Goal: Information Seeking & Learning: Learn about a topic

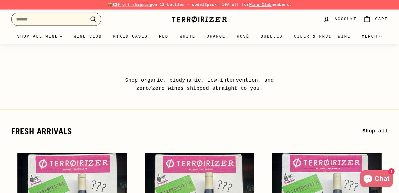
click at [65, 18] on input "Search" at bounding box center [56, 19] width 90 height 13
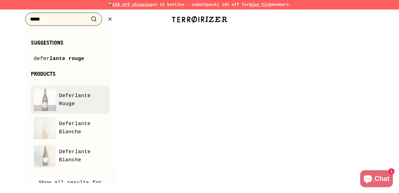
type input "*****"
click at [74, 97] on span "Deferlante Rouge" at bounding box center [83, 100] width 48 height 16
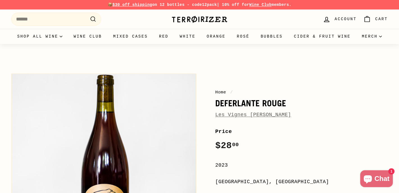
click at [233, 118] on span "Les Vignes d'Olivier" at bounding box center [253, 115] width 76 height 8
click at [235, 114] on link "Les Vignes d'Olivier" at bounding box center [253, 115] width 76 height 6
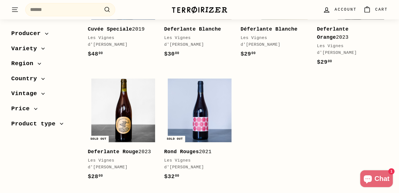
scroll to position [172, 0]
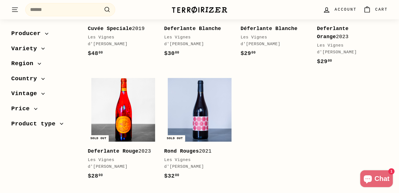
click at [143, 96] on img at bounding box center [123, 110] width 64 height 64
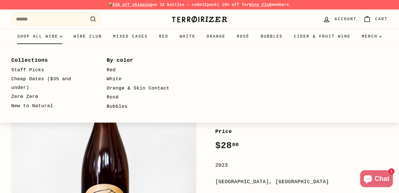
click at [65, 38] on summary "Shop all wine" at bounding box center [40, 36] width 56 height 15
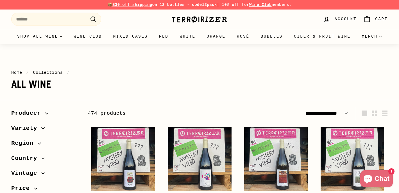
select select "**********"
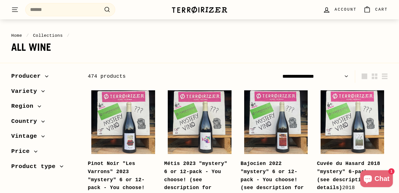
scroll to position [38, 0]
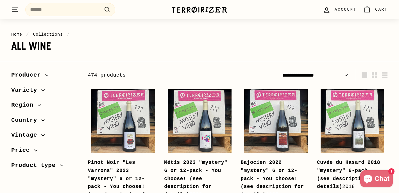
click at [39, 106] on icon "button" at bounding box center [39, 104] width 3 height 1
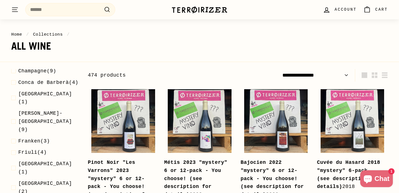
scroll to position [393, 0]
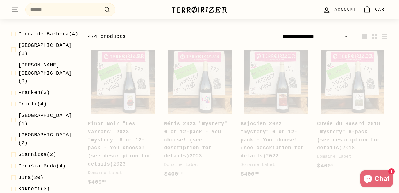
scroll to position [85, 0]
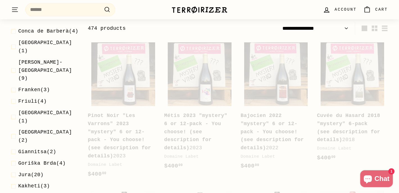
select select "**********"
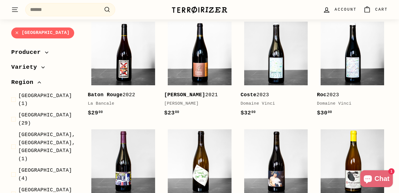
scroll to position [224, 0]
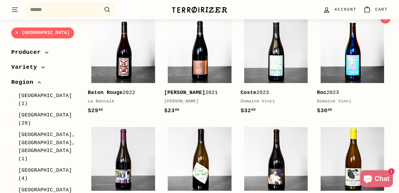
click at [333, 63] on img at bounding box center [352, 51] width 64 height 64
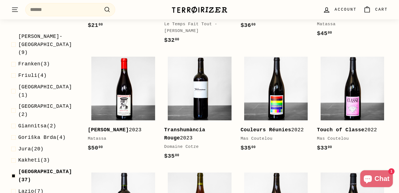
scroll to position [443, 0]
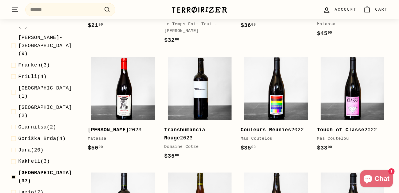
click at [42, 170] on span "Languedoc-Roussillon" at bounding box center [45, 173] width 54 height 6
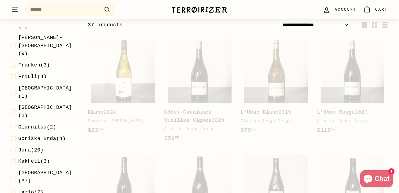
scroll to position [85, 0]
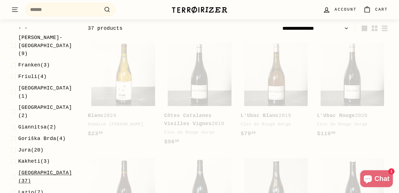
select select "**********"
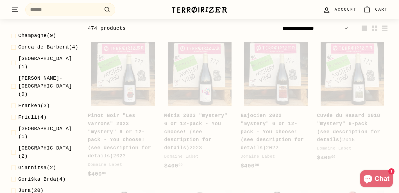
scroll to position [433, 0]
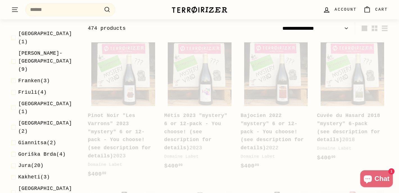
select select "**********"
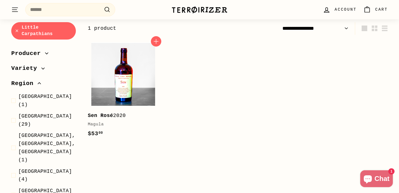
scroll to position [0, 0]
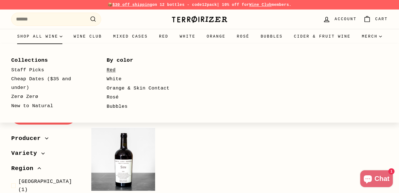
click at [111, 71] on link "Red" at bounding box center [146, 70] width 79 height 9
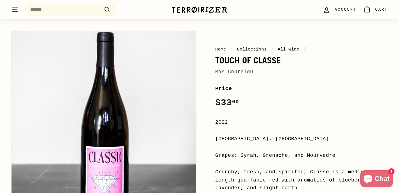
scroll to position [44, 0]
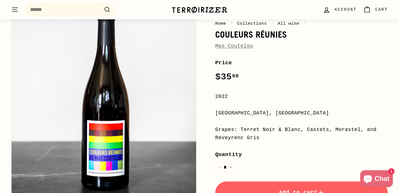
scroll to position [69, 0]
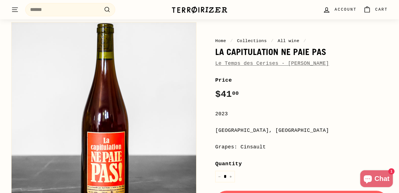
scroll to position [52, 0]
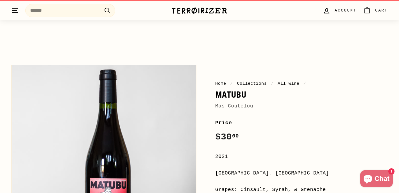
scroll to position [5, 0]
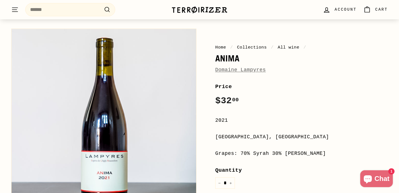
scroll to position [46, 0]
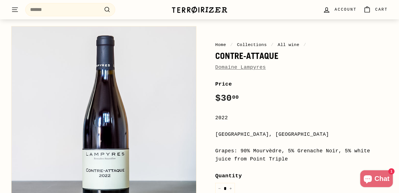
scroll to position [73, 0]
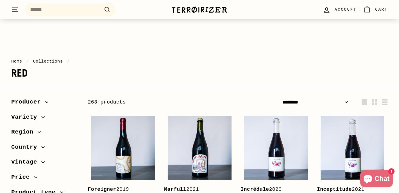
scroll to position [15, 0]
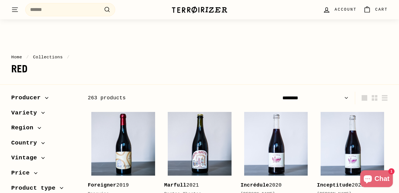
click at [340, 101] on select "**********" at bounding box center [315, 98] width 70 height 13
select select "**********"
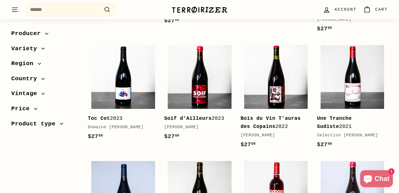
scroll to position [782, 0]
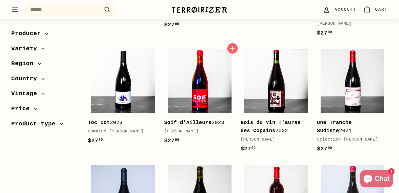
click at [209, 68] on img at bounding box center [200, 81] width 64 height 64
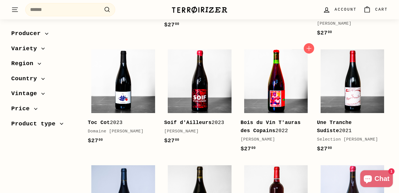
click at [248, 59] on img at bounding box center [276, 81] width 64 height 64
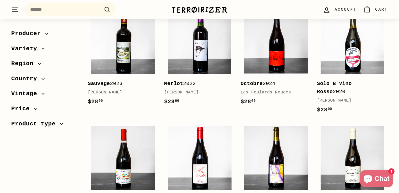
scroll to position [1100, 0]
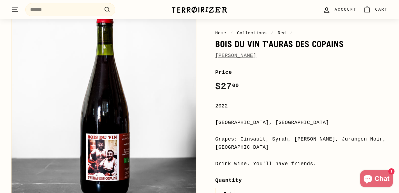
scroll to position [60, 0]
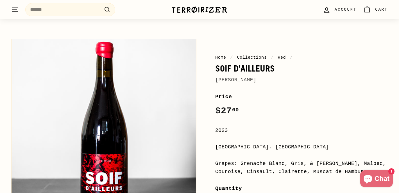
scroll to position [38, 0]
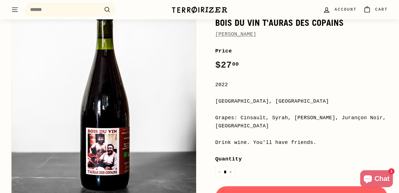
scroll to position [110, 0]
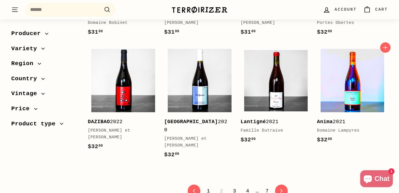
scroll to position [1122, 0]
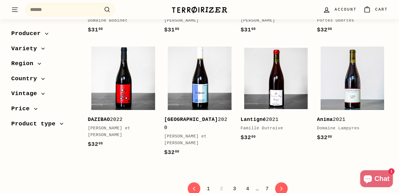
click at [235, 184] on link "3" at bounding box center [234, 189] width 10 height 10
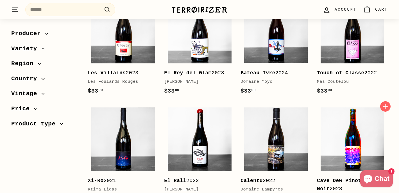
scroll to position [481, 0]
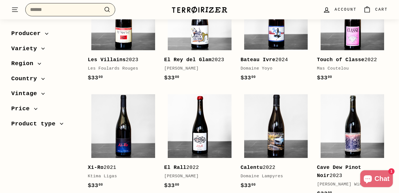
click at [62, 14] on input "Search" at bounding box center [70, 9] width 90 height 13
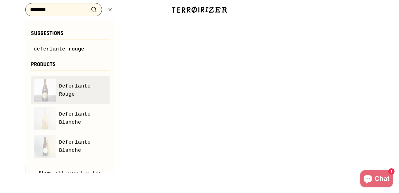
type input "********"
click at [60, 87] on span "Deferlante Rouge" at bounding box center [83, 90] width 48 height 16
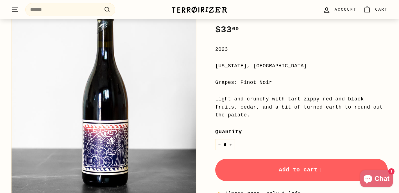
scroll to position [141, 0]
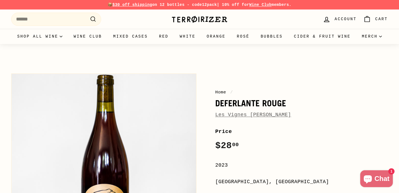
click at [250, 113] on link "Les Vignes [PERSON_NAME]" at bounding box center [253, 115] width 76 height 6
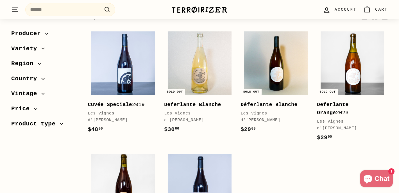
scroll to position [97, 0]
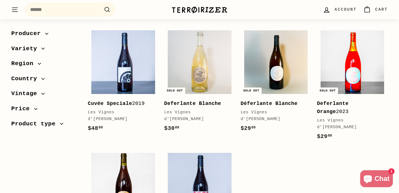
click at [336, 81] on img at bounding box center [352, 62] width 64 height 64
